Goal: Task Accomplishment & Management: Use online tool/utility

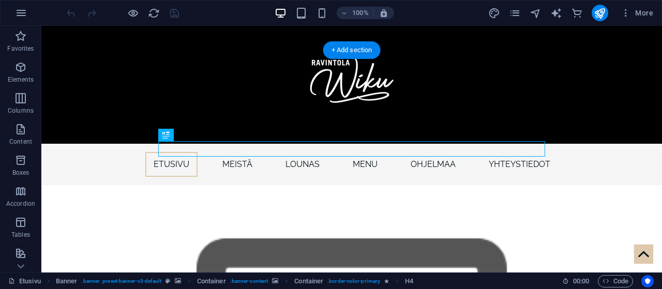
scroll to position [135, 0]
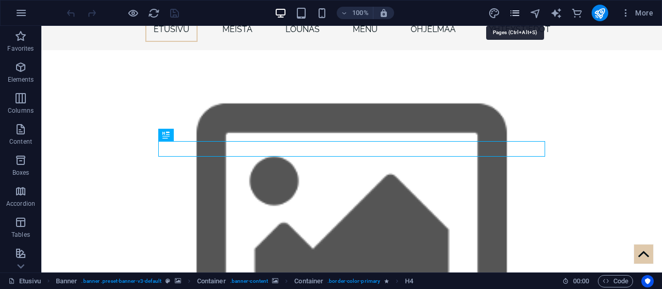
click at [515, 13] on icon "pages" at bounding box center [515, 13] width 12 height 12
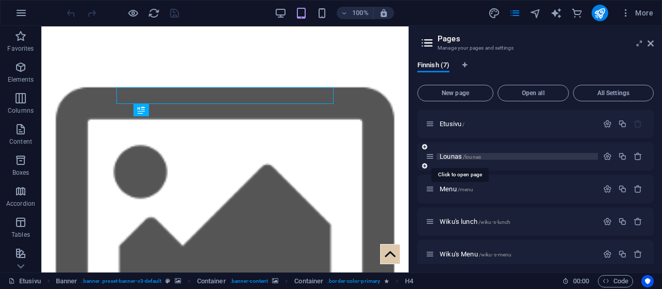
click at [454, 157] on span "Lounas /lounas" at bounding box center [460, 157] width 41 height 8
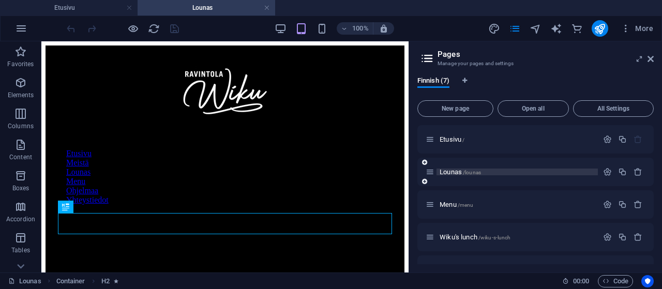
scroll to position [0, 0]
click at [649, 60] on icon at bounding box center [651, 59] width 6 height 8
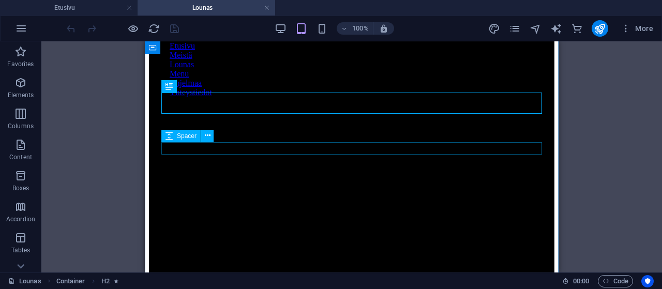
scroll to position [54, 0]
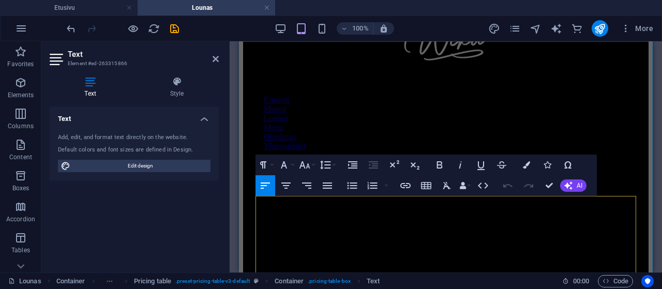
drag, startPoint x: 342, startPoint y: 209, endPoint x: 350, endPoint y: 225, distance: 17.4
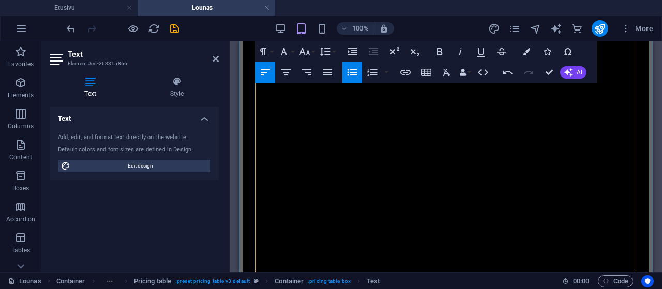
scroll to position [161, 0]
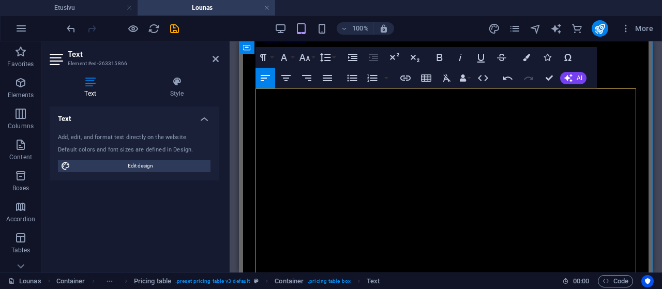
scroll to position [215, 0]
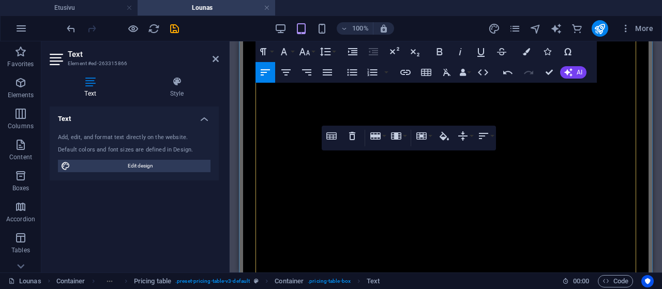
scroll to position [269, 0]
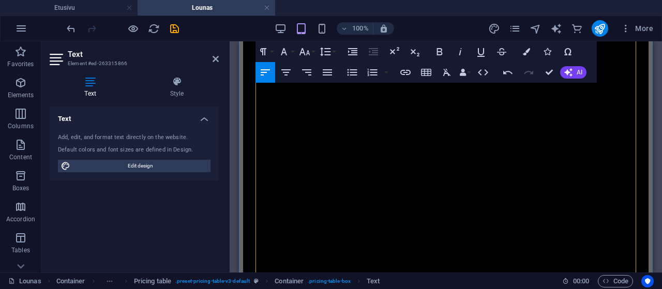
click at [174, 28] on icon "save" at bounding box center [175, 29] width 12 height 12
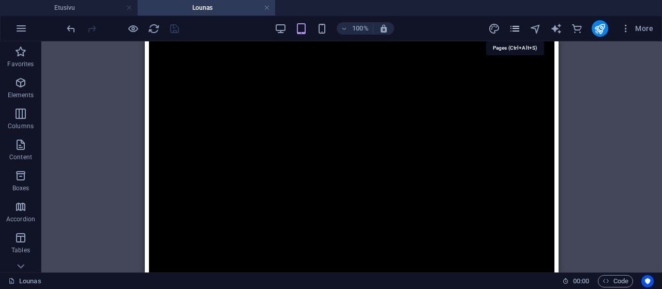
click at [516, 30] on icon "pages" at bounding box center [515, 29] width 12 height 12
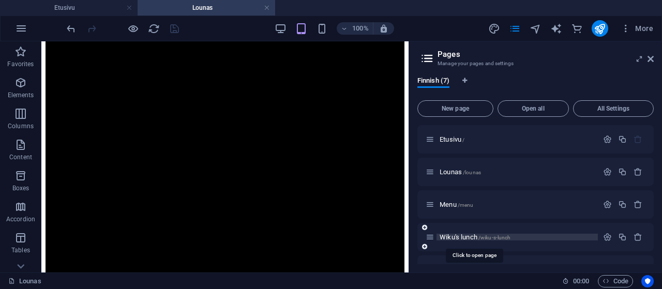
click at [462, 238] on span "Wiku's lunch /wiku-s-lunch" at bounding box center [475, 237] width 71 height 8
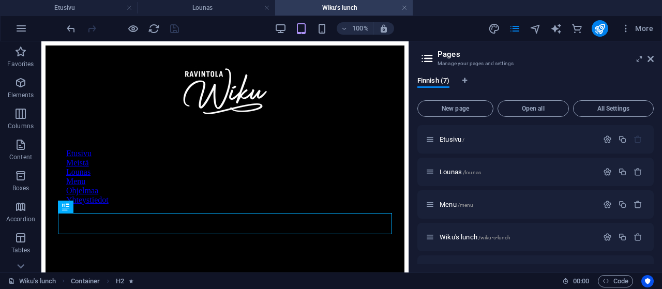
scroll to position [0, 0]
click at [652, 60] on icon at bounding box center [651, 59] width 6 height 8
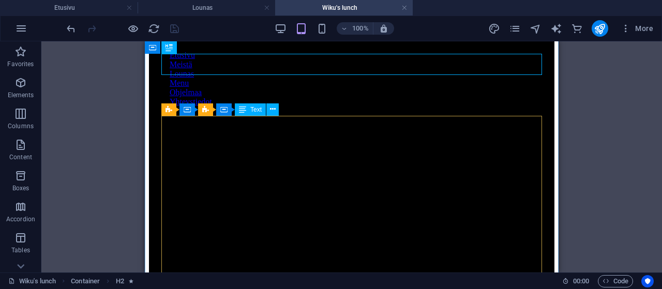
scroll to position [54, 0]
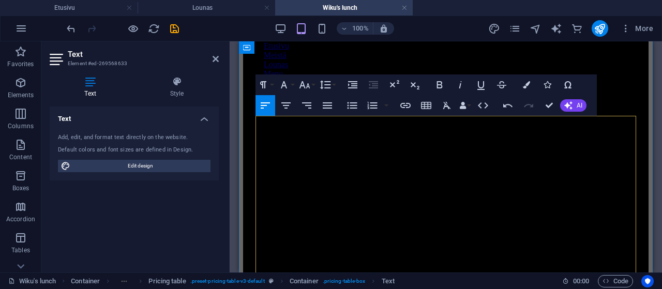
scroll to position [161, 0]
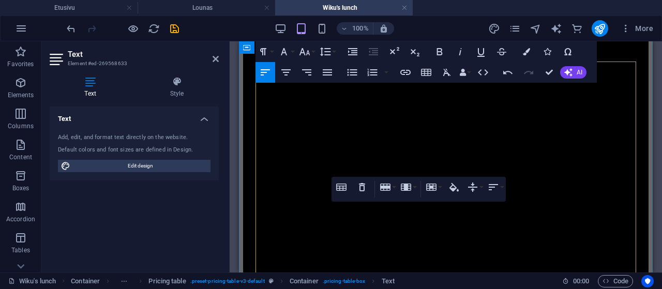
scroll to position [215, 0]
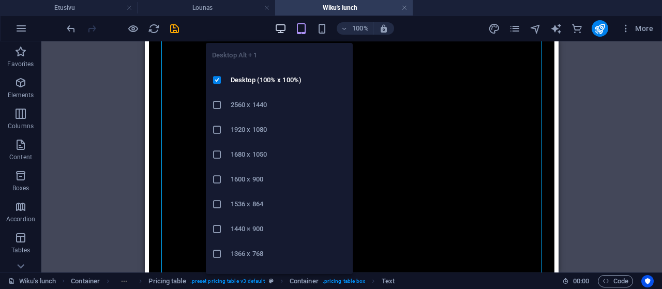
click at [284, 28] on icon "button" at bounding box center [281, 29] width 12 height 12
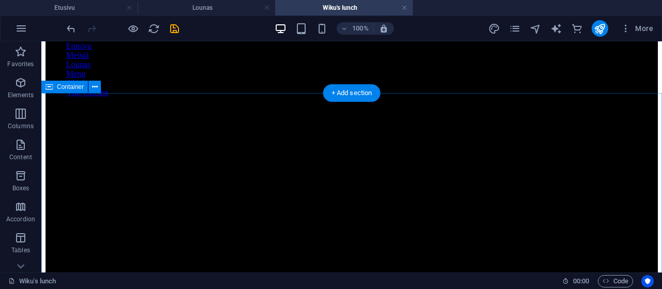
scroll to position [269, 0]
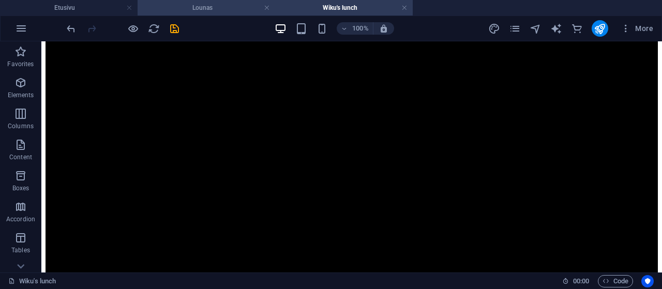
click at [209, 8] on h4 "Lounas" at bounding box center [207, 7] width 138 height 11
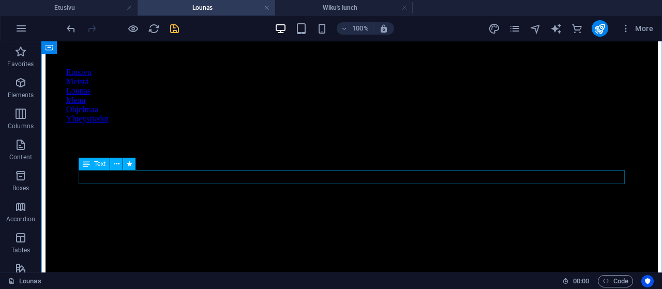
scroll to position [54, 0]
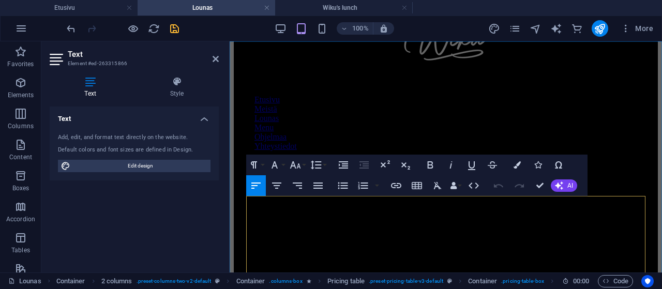
drag, startPoint x: 271, startPoint y: 221, endPoint x: 372, endPoint y: 222, distance: 101.4
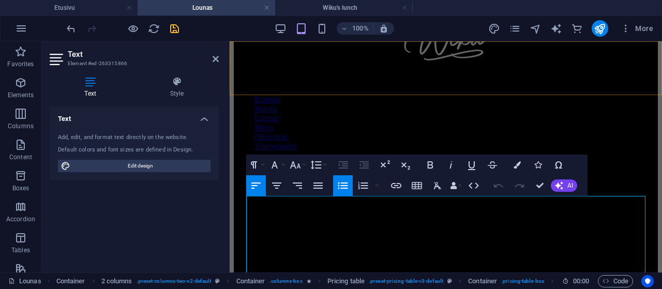
scroll to position [0, 6]
click at [62, 226] on div "Text Add, edit, and format text directly on the website. Default colors and fon…" at bounding box center [134, 186] width 169 height 158
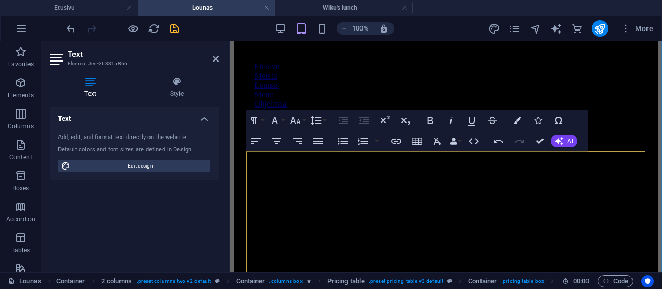
scroll to position [108, 0]
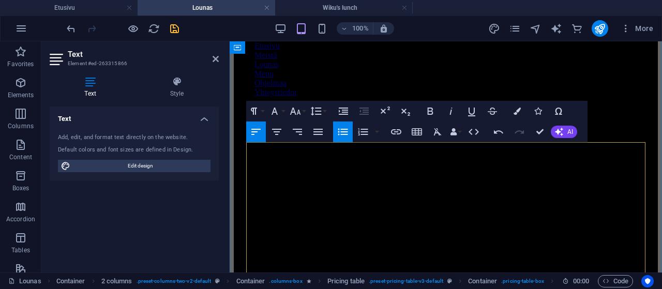
drag, startPoint x: 269, startPoint y: 183, endPoint x: 412, endPoint y: 180, distance: 142.8
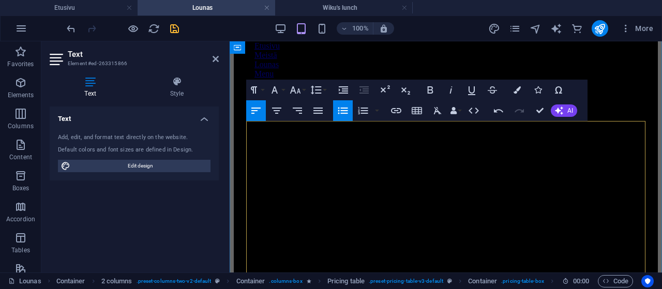
scroll to position [161, 0]
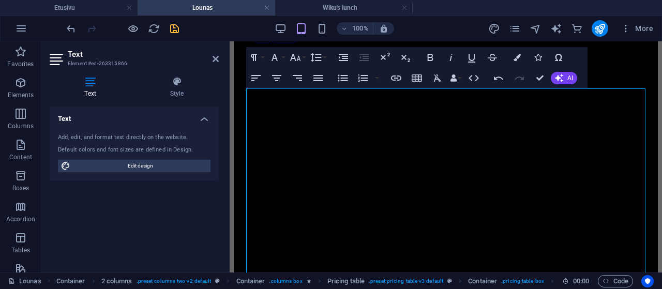
click at [64, 209] on div "Text Add, edit, and format text directly on the website. Default colors and fon…" at bounding box center [134, 186] width 169 height 158
click at [55, 200] on div "Text Add, edit, and format text directly on the website. Default colors and fon…" at bounding box center [134, 186] width 169 height 158
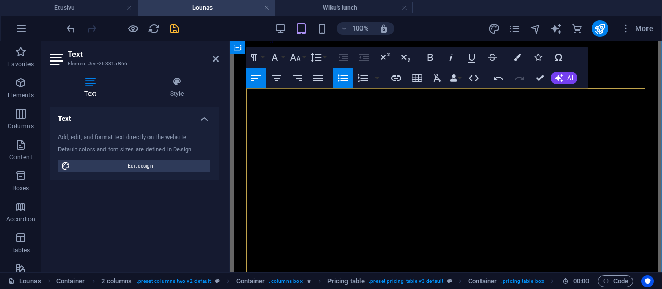
drag, startPoint x: 268, startPoint y: 163, endPoint x: 421, endPoint y: 164, distance: 153.2
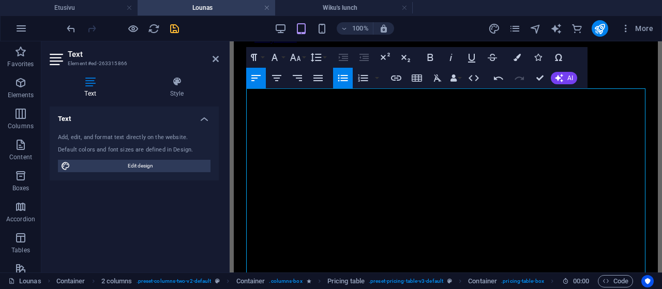
scroll to position [185, 6]
click at [61, 236] on div "Text Add, edit, and format text directly on the website. Default colors and fon…" at bounding box center [134, 186] width 169 height 158
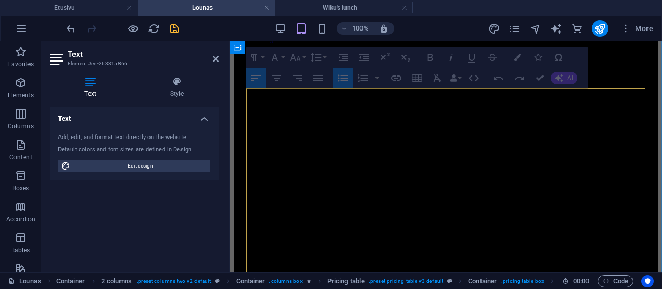
drag, startPoint x: 270, startPoint y: 179, endPoint x: 464, endPoint y: 174, distance: 194.6
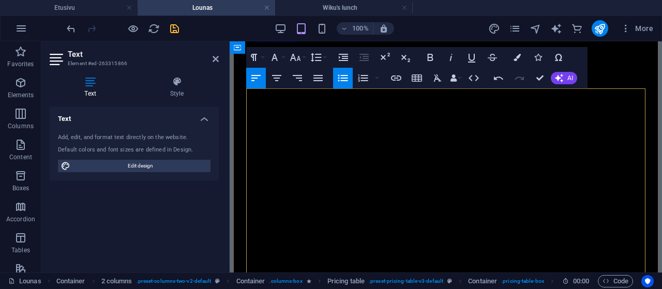
drag, startPoint x: 270, startPoint y: 179, endPoint x: 557, endPoint y: 180, distance: 287.2
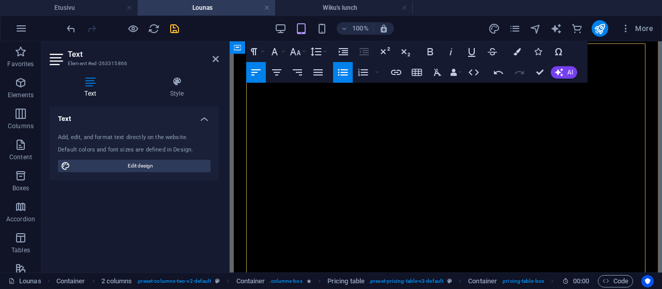
scroll to position [215, 0]
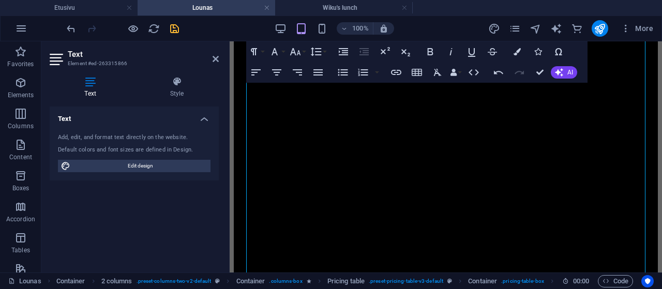
drag, startPoint x: 77, startPoint y: 202, endPoint x: 108, endPoint y: 192, distance: 32.6
click at [78, 200] on div "Text Add, edit, and format text directly on the website. Default colors and fon…" at bounding box center [134, 186] width 169 height 158
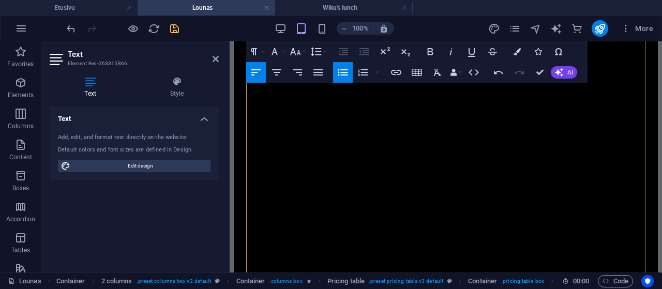
drag, startPoint x: 269, startPoint y: 161, endPoint x: 508, endPoint y: 156, distance: 239.6
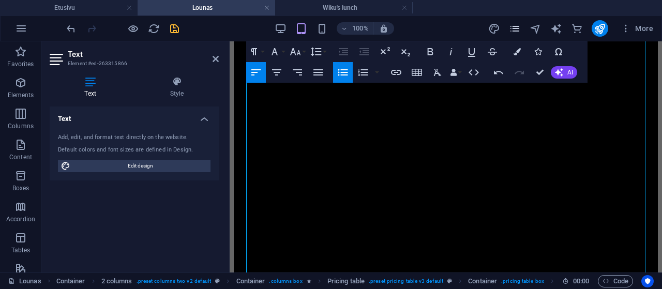
scroll to position [158, 6]
click at [56, 217] on div "Text Add, edit, and format text directly on the website. Default colors and fon…" at bounding box center [134, 186] width 169 height 158
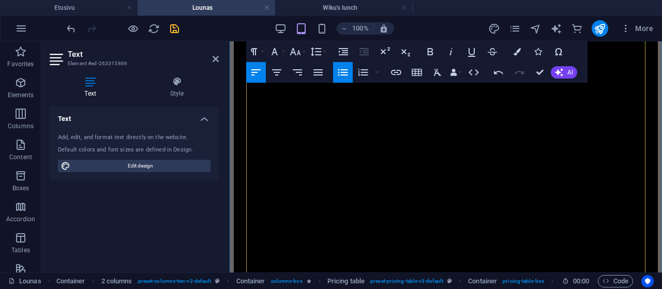
drag, startPoint x: 269, startPoint y: 173, endPoint x: 467, endPoint y: 174, distance: 198.2
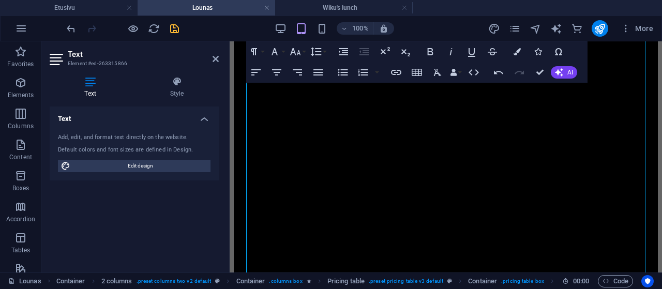
click at [74, 213] on div "Text Add, edit, and format text directly on the website. Default colors and fon…" at bounding box center [134, 186] width 169 height 158
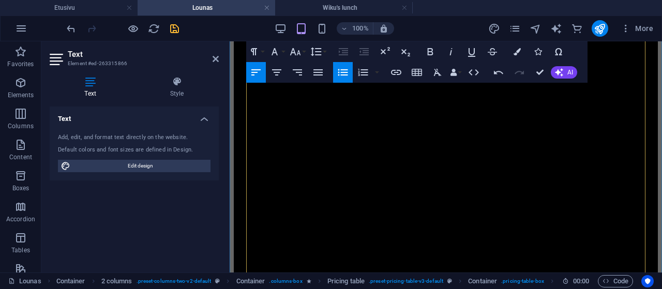
drag, startPoint x: 268, startPoint y: 156, endPoint x: 284, endPoint y: 170, distance: 22.0
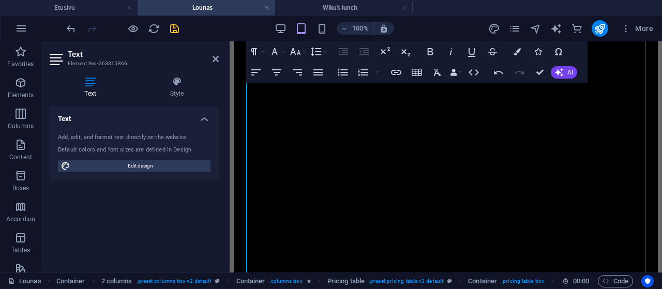
click at [80, 201] on div "Text Add, edit, and format text directly on the website. Default colors and fon…" at bounding box center [134, 186] width 169 height 158
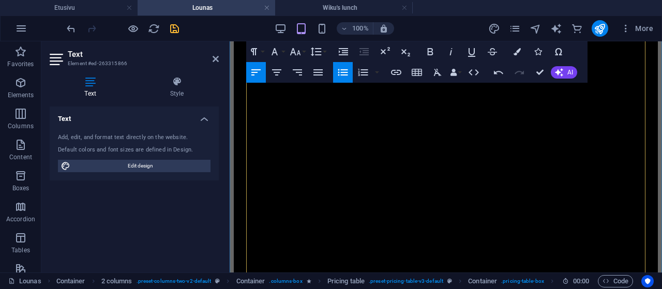
drag, startPoint x: 271, startPoint y: 172, endPoint x: 321, endPoint y: 172, distance: 50.7
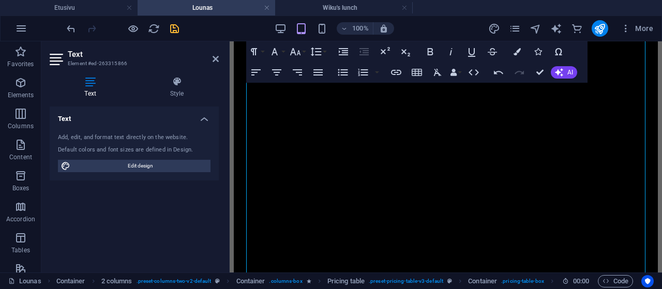
click at [71, 205] on div "Text Add, edit, and format text directly on the website. Default colors and fon…" at bounding box center [134, 186] width 169 height 158
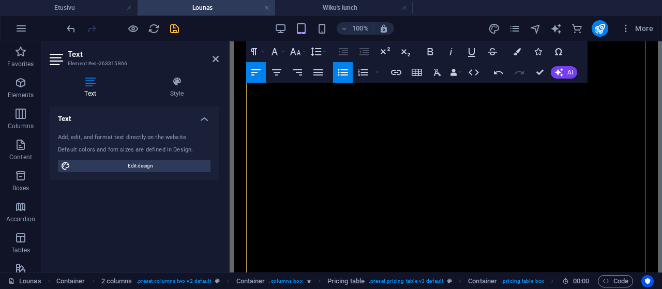
drag, startPoint x: 269, startPoint y: 153, endPoint x: 517, endPoint y: 152, distance: 248.4
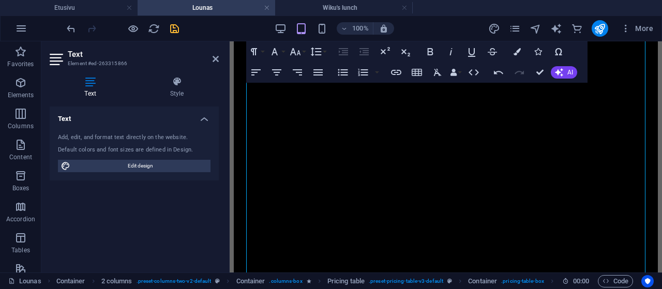
click at [58, 224] on div "Text Add, edit, and format text directly on the website. Default colors and fon…" at bounding box center [134, 186] width 169 height 158
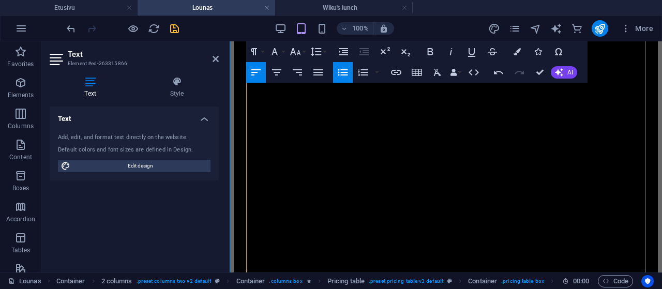
drag, startPoint x: 268, startPoint y: 168, endPoint x: 547, endPoint y: 169, distance: 278.9
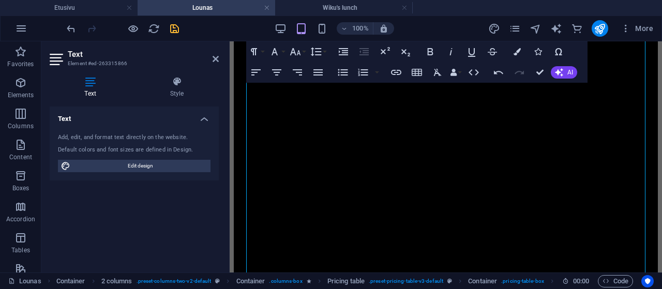
click at [53, 212] on div "Text Add, edit, and format text directly on the website. Default colors and fon…" at bounding box center [134, 186] width 169 height 158
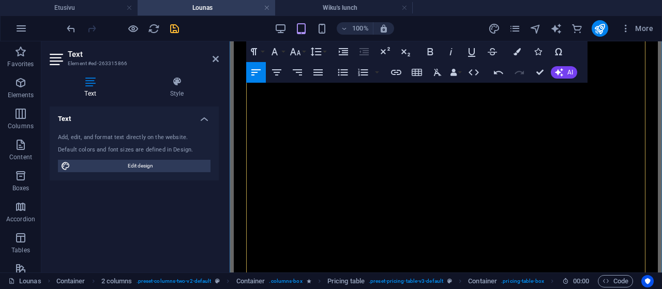
drag, startPoint x: 363, startPoint y: 202, endPoint x: 311, endPoint y: 214, distance: 53.5
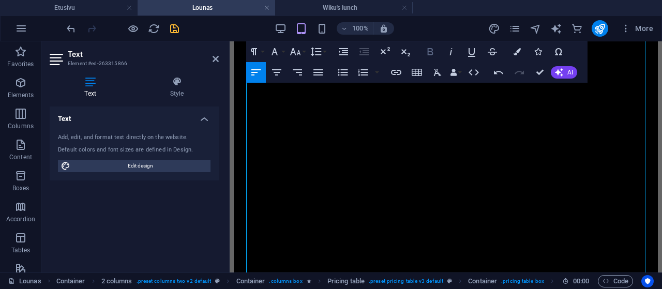
scroll to position [680, 6]
click at [76, 219] on div "Text Add, edit, and format text directly on the website. Default colors and fon…" at bounding box center [134, 186] width 169 height 158
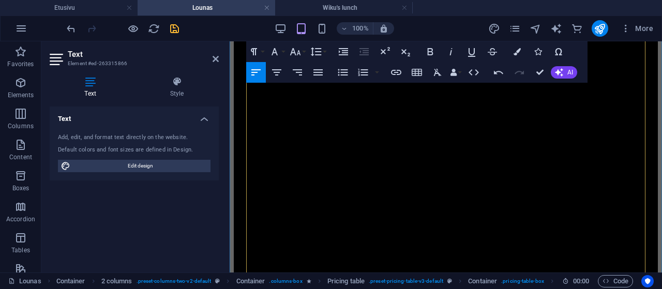
drag, startPoint x: 321, startPoint y: 242, endPoint x: 562, endPoint y: 248, distance: 241.2
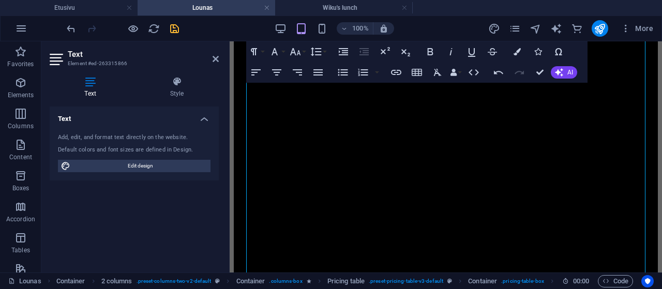
click at [77, 228] on div "Text Add, edit, and format text directly on the website. Default colors and fon…" at bounding box center [134, 186] width 169 height 158
drag, startPoint x: 539, startPoint y: 72, endPoint x: 497, endPoint y: 31, distance: 58.5
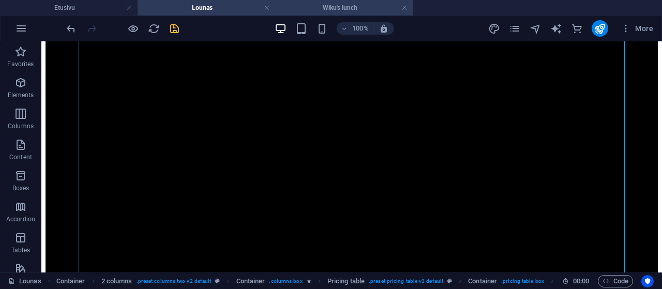
click at [344, 7] on h4 "Wiku's lunch" at bounding box center [344, 7] width 138 height 11
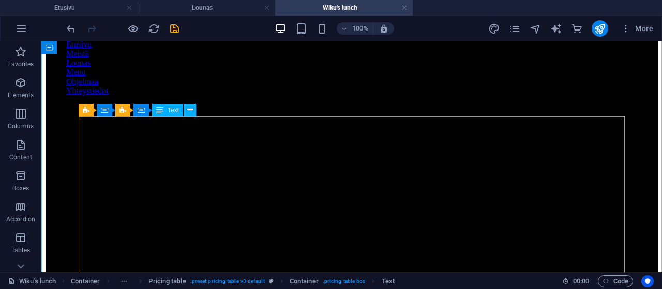
scroll to position [108, 0]
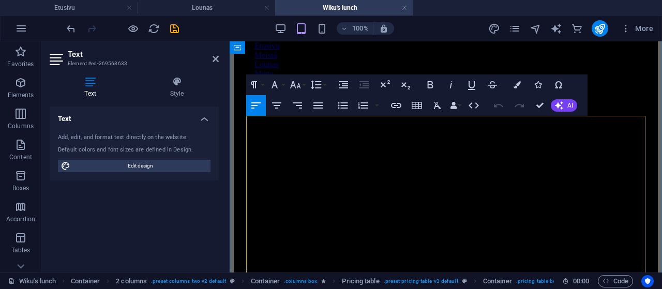
drag, startPoint x: 269, startPoint y: 141, endPoint x: 365, endPoint y: 135, distance: 96.4
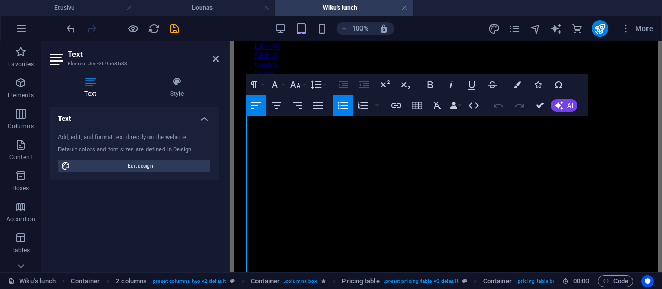
scroll to position [80, 6]
drag, startPoint x: 73, startPoint y: 227, endPoint x: 76, endPoint y: 222, distance: 5.6
click at [73, 225] on div "Text Add, edit, and format text directly on the website. Default colors and fon…" at bounding box center [134, 186] width 169 height 158
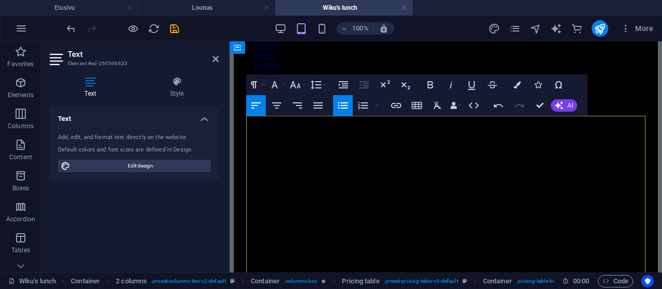
drag, startPoint x: 270, startPoint y: 154, endPoint x: 456, endPoint y: 154, distance: 185.8
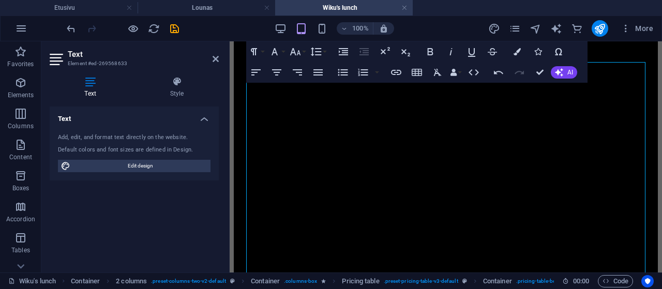
click at [83, 205] on div "Text Add, edit, and format text directly on the website. Default colors and fon…" at bounding box center [134, 186] width 169 height 158
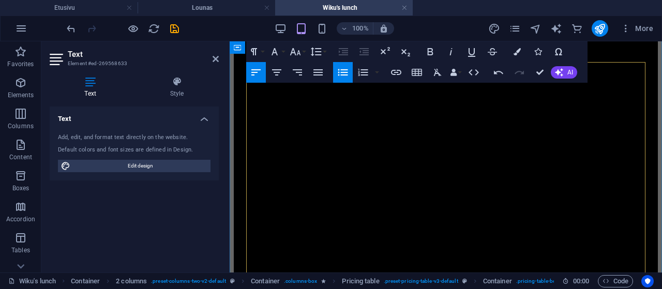
drag, startPoint x: 270, startPoint y: 139, endPoint x: 407, endPoint y: 142, distance: 137.1
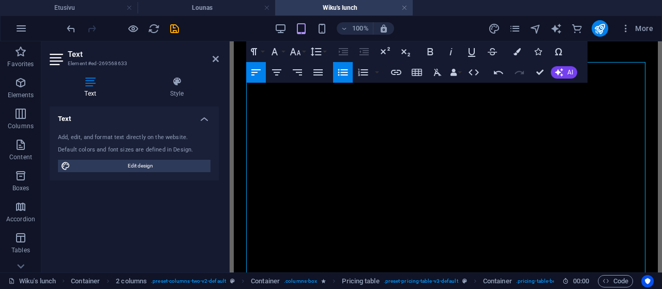
scroll to position [263, 6]
click at [58, 233] on div "Text Add, edit, and format text directly on the website. Default colors and fon…" at bounding box center [134, 186] width 169 height 158
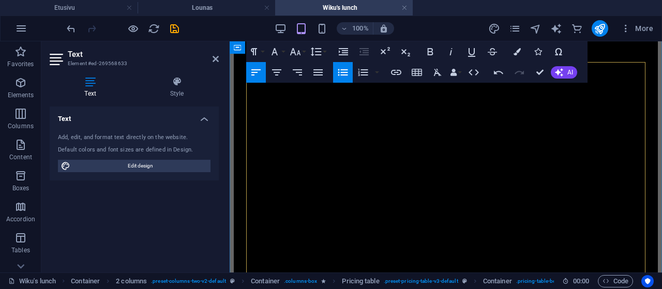
drag, startPoint x: 268, startPoint y: 152, endPoint x: 537, endPoint y: 156, distance: 269.1
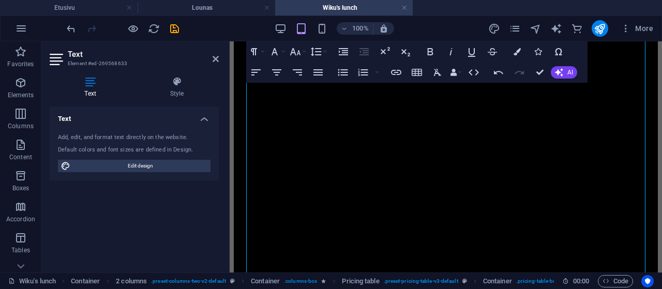
click at [71, 210] on div "Text Add, edit, and format text directly on the website. Default colors and fon…" at bounding box center [134, 186] width 169 height 158
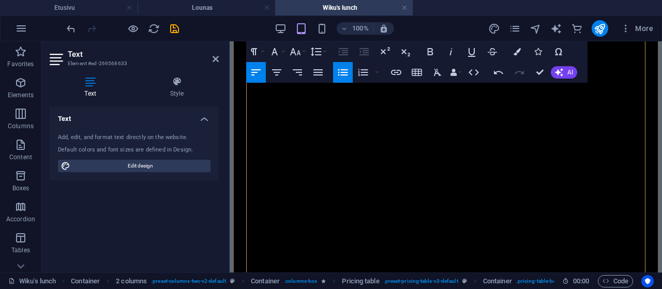
drag, startPoint x: 269, startPoint y: 134, endPoint x: 502, endPoint y: 133, distance: 233.9
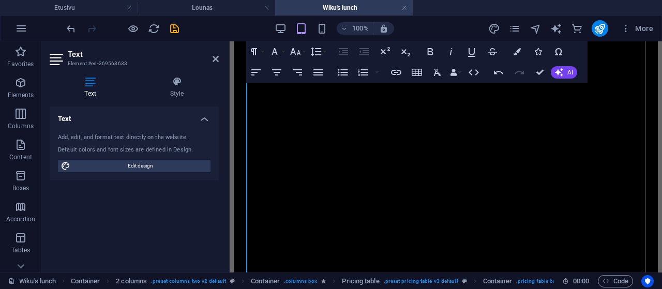
click at [73, 215] on div "Text Add, edit, and format text directly on the website. Default colors and fon…" at bounding box center [134, 186] width 169 height 158
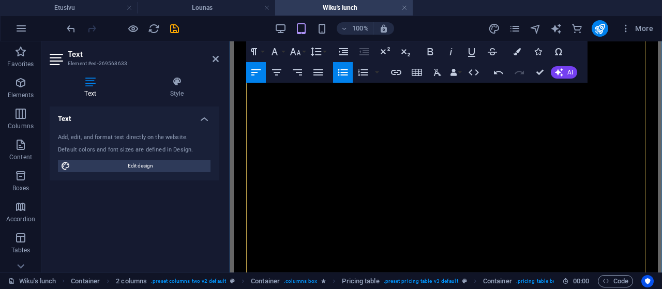
drag, startPoint x: 268, startPoint y: 150, endPoint x: 511, endPoint y: 150, distance: 243.2
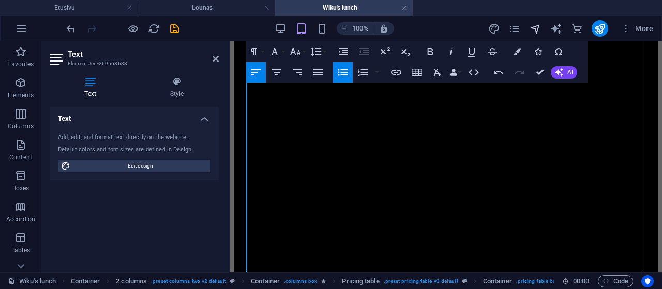
scroll to position [224, 6]
click at [79, 207] on div "Text Add, edit, and format text directly on the website. Default colors and fon…" at bounding box center [134, 186] width 169 height 158
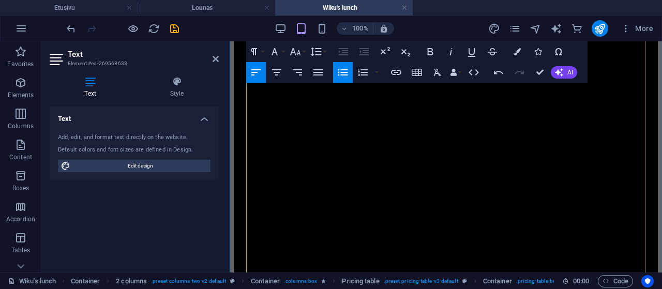
drag, startPoint x: 269, startPoint y: 184, endPoint x: 522, endPoint y: 185, distance: 253.6
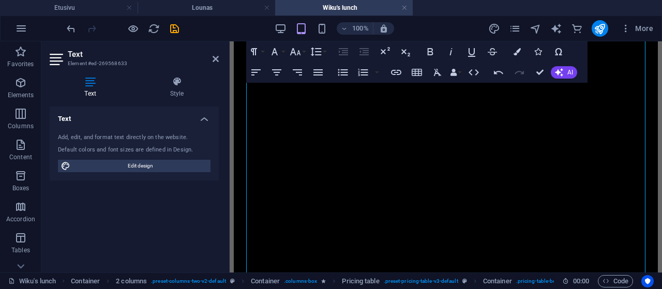
click at [64, 225] on div "Text Add, edit, and format text directly on the website. Default colors and fon…" at bounding box center [134, 186] width 169 height 158
click at [78, 200] on div "Text Add, edit, and format text directly on the website. Default colors and fon…" at bounding box center [134, 186] width 169 height 158
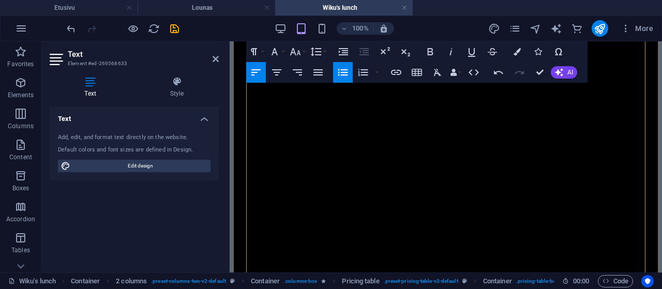
drag, startPoint x: 314, startPoint y: 199, endPoint x: 269, endPoint y: 201, distance: 45.6
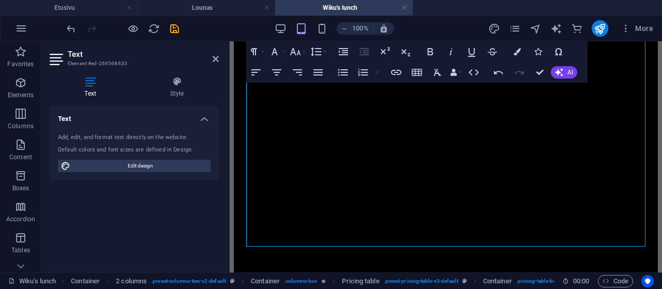
drag, startPoint x: 72, startPoint y: 206, endPoint x: 158, endPoint y: 198, distance: 85.8
click at [72, 206] on div "Text Add, edit, and format text directly on the website. Default colors and fon…" at bounding box center [134, 186] width 169 height 158
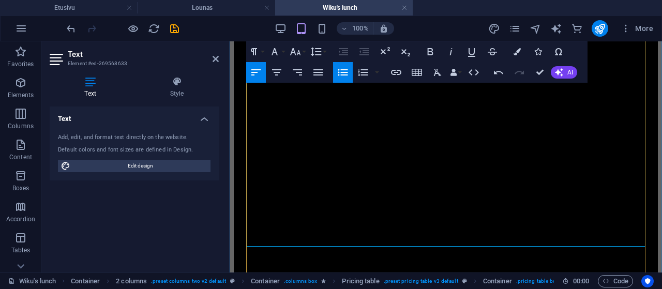
drag, startPoint x: 268, startPoint y: 128, endPoint x: 529, endPoint y: 124, distance: 260.8
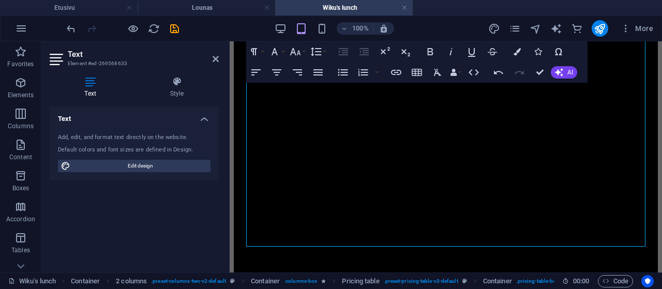
click at [90, 204] on div "Text Add, edit, and format text directly on the website. Default colors and fon…" at bounding box center [134, 186] width 169 height 158
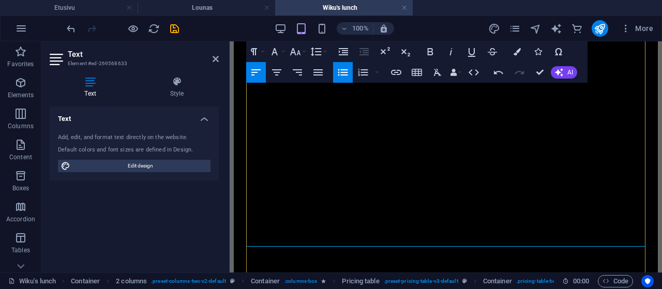
drag, startPoint x: 269, startPoint y: 140, endPoint x: 548, endPoint y: 144, distance: 280.0
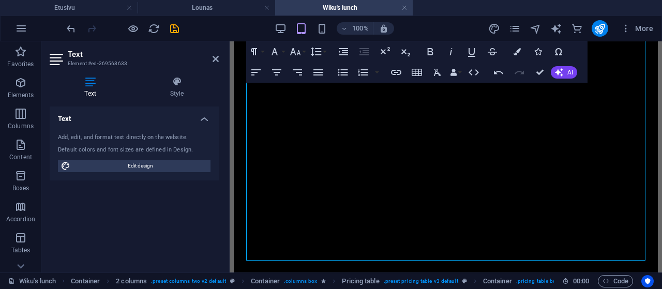
click at [70, 213] on div "Text Add, edit, and format text directly on the website. Default colors and fon…" at bounding box center [134, 186] width 169 height 158
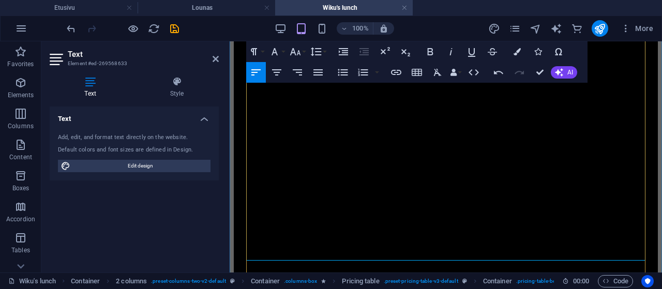
drag, startPoint x: 336, startPoint y: 176, endPoint x: 364, endPoint y: 182, distance: 28.4
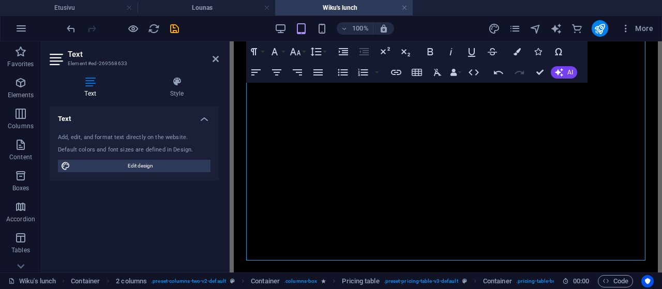
click at [65, 218] on div "Text Add, edit, and format text directly on the website. Default colors and fon…" at bounding box center [134, 186] width 169 height 158
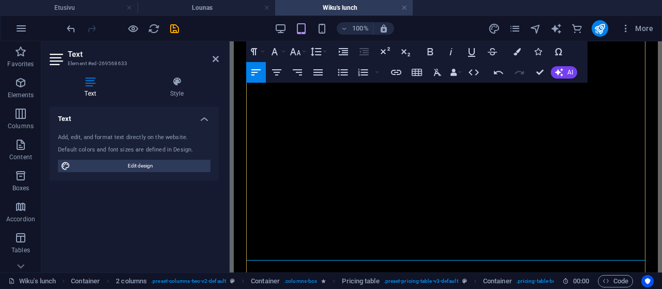
drag, startPoint x: 390, startPoint y: 214, endPoint x: 424, endPoint y: 224, distance: 36.2
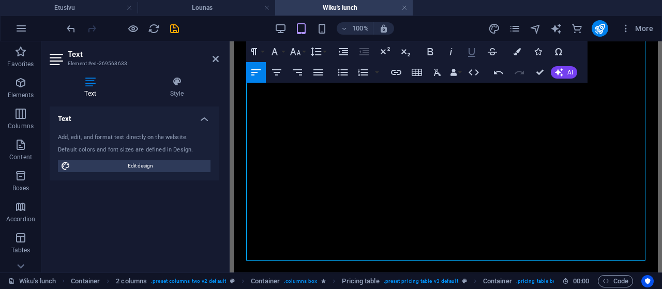
scroll to position [524, 6]
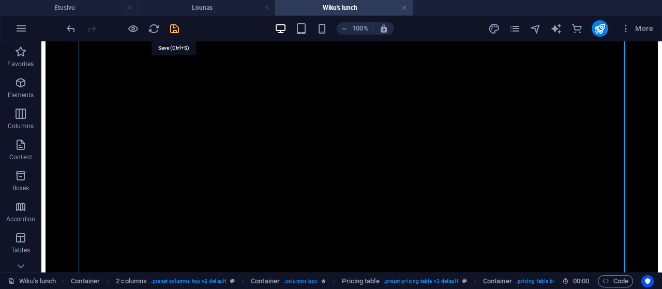
click at [172, 28] on icon "save" at bounding box center [175, 29] width 12 height 12
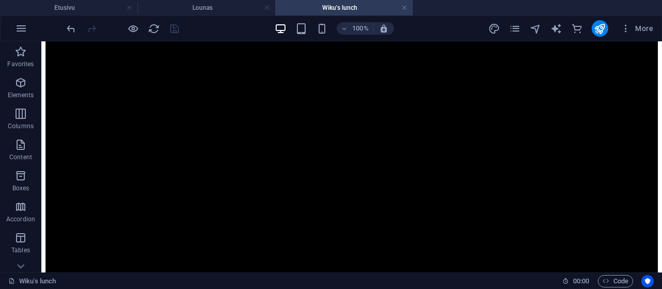
click at [404, 4] on li "Wiku's lunch" at bounding box center [344, 8] width 138 height 16
click at [403, 6] on link at bounding box center [405, 8] width 6 height 10
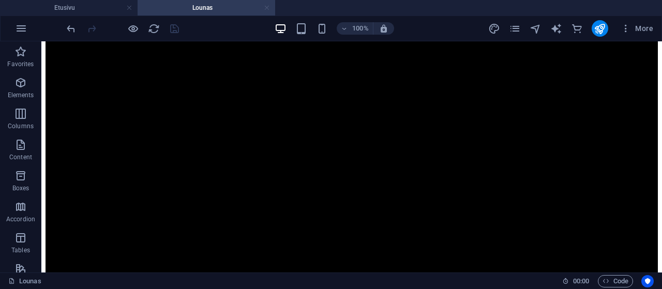
click at [266, 7] on link at bounding box center [267, 8] width 6 height 10
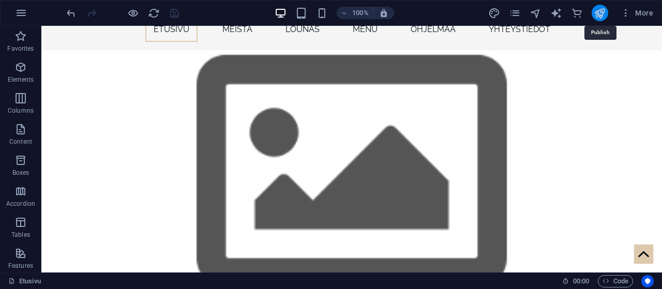
click at [599, 10] on icon "publish" at bounding box center [600, 13] width 12 height 12
